Goal: Information Seeking & Learning: Understand process/instructions

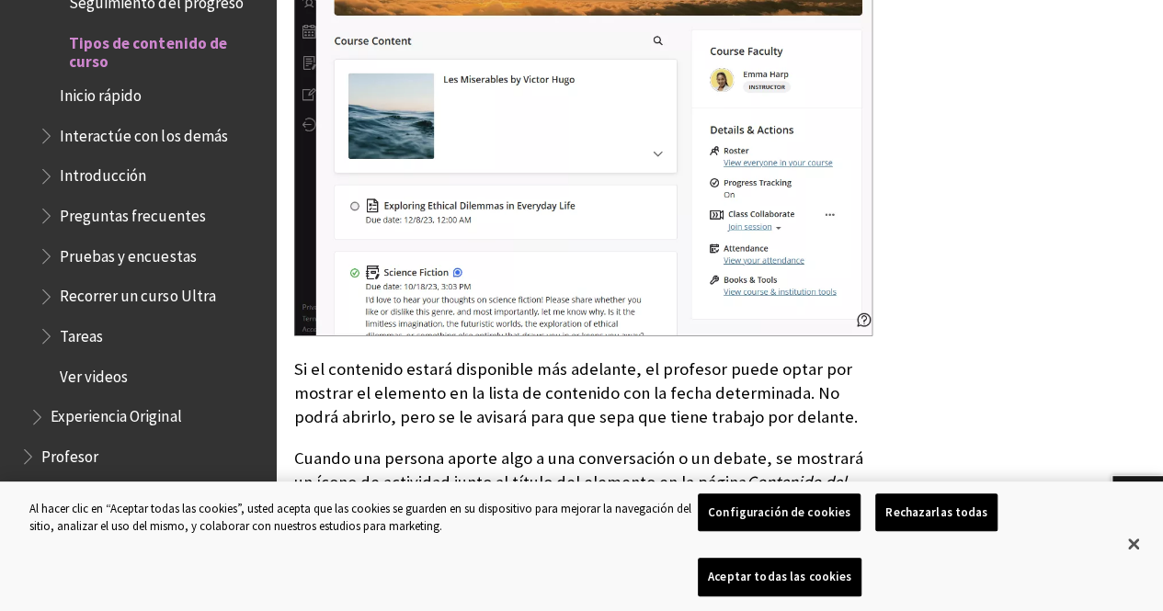
scroll to position [2446, 0]
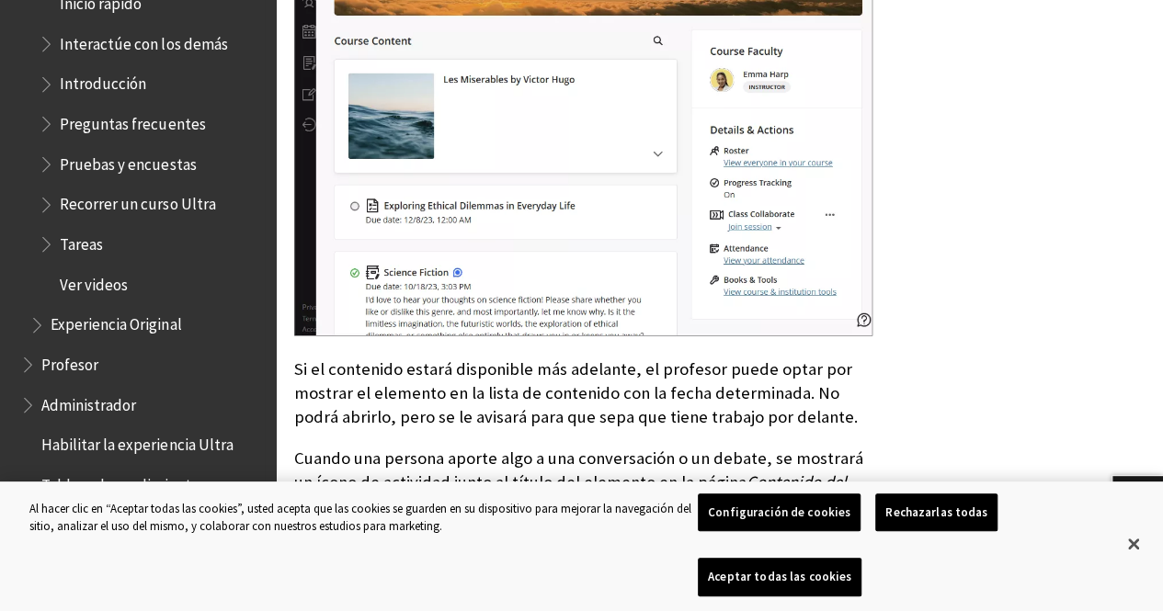
click at [81, 231] on span "Tareas" at bounding box center [81, 241] width 43 height 25
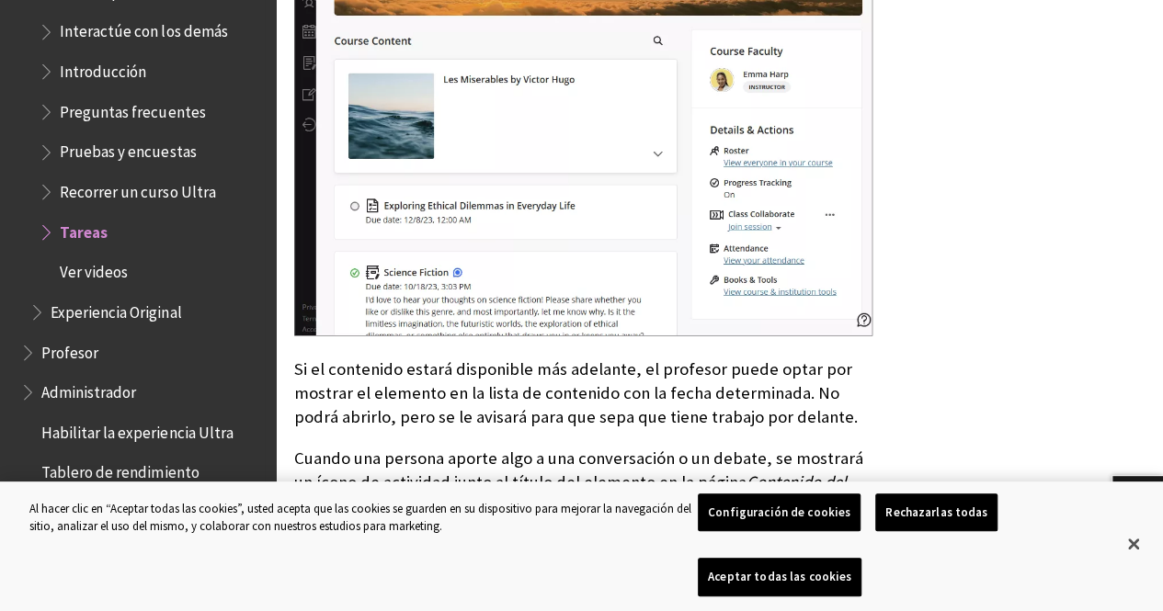
scroll to position [2515, 0]
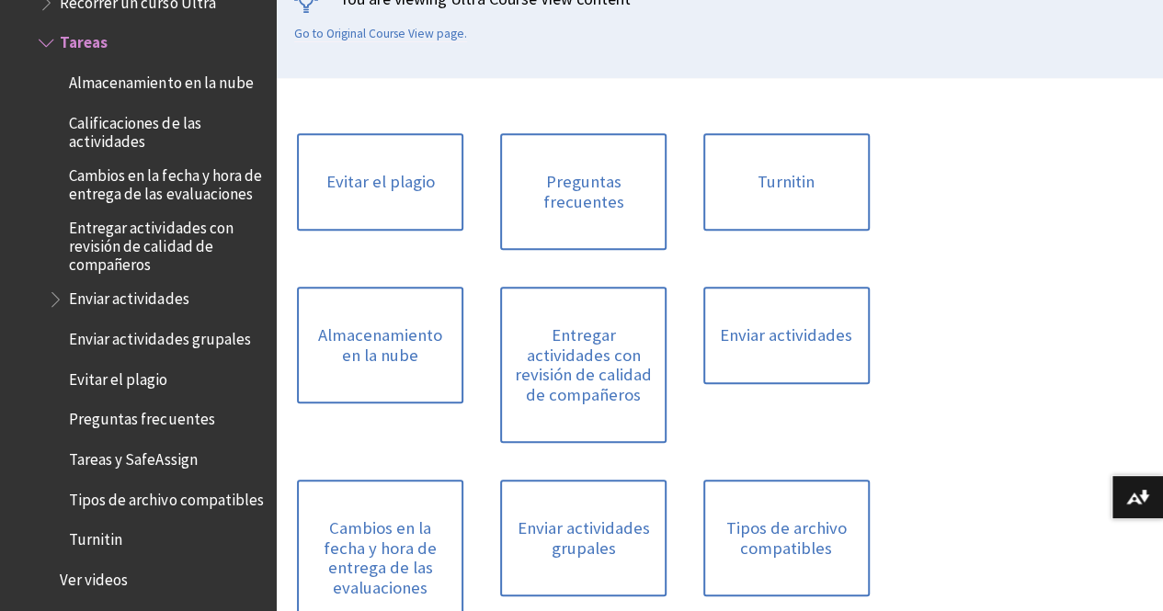
scroll to position [368, 0]
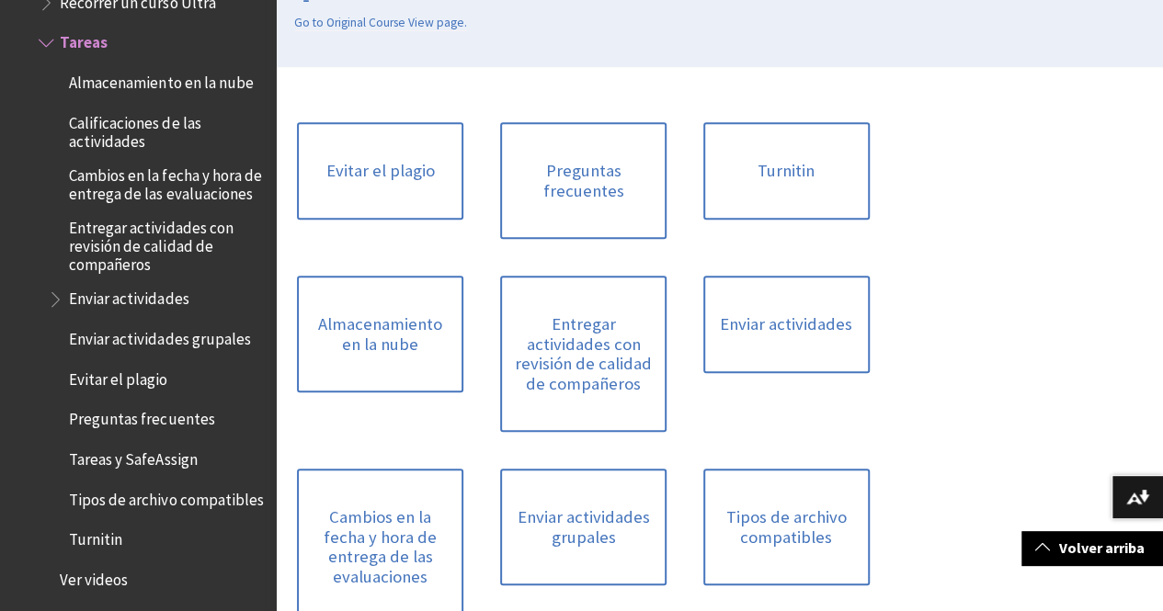
click at [132, 309] on span "Enviar actividades" at bounding box center [128, 296] width 119 height 25
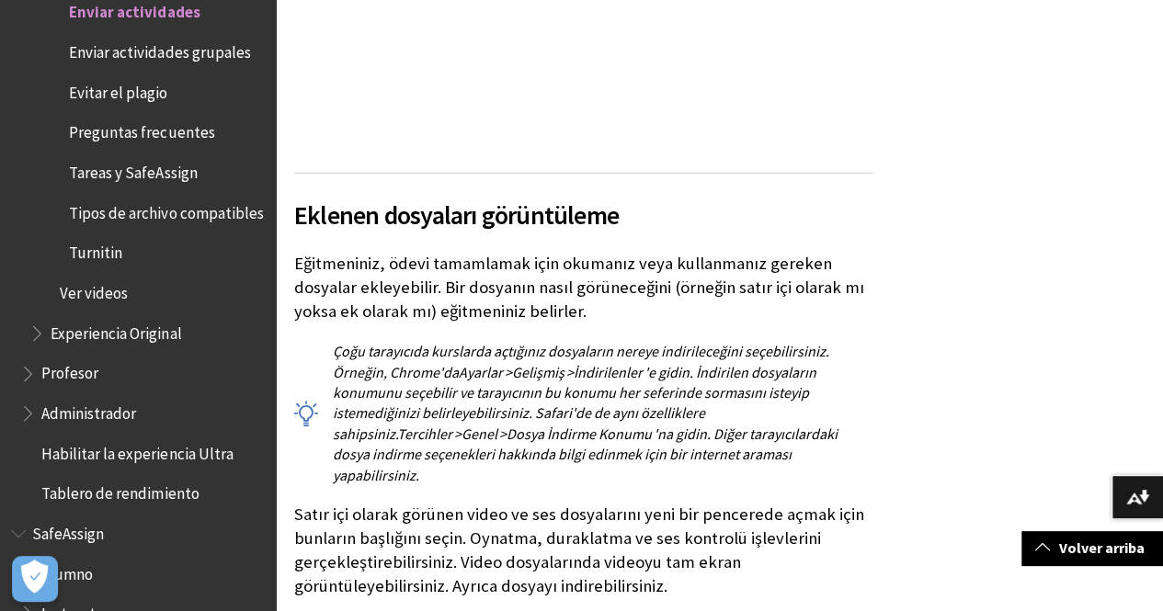
scroll to position [5974, 0]
